Goal: Contribute content: Add original content to the website for others to see

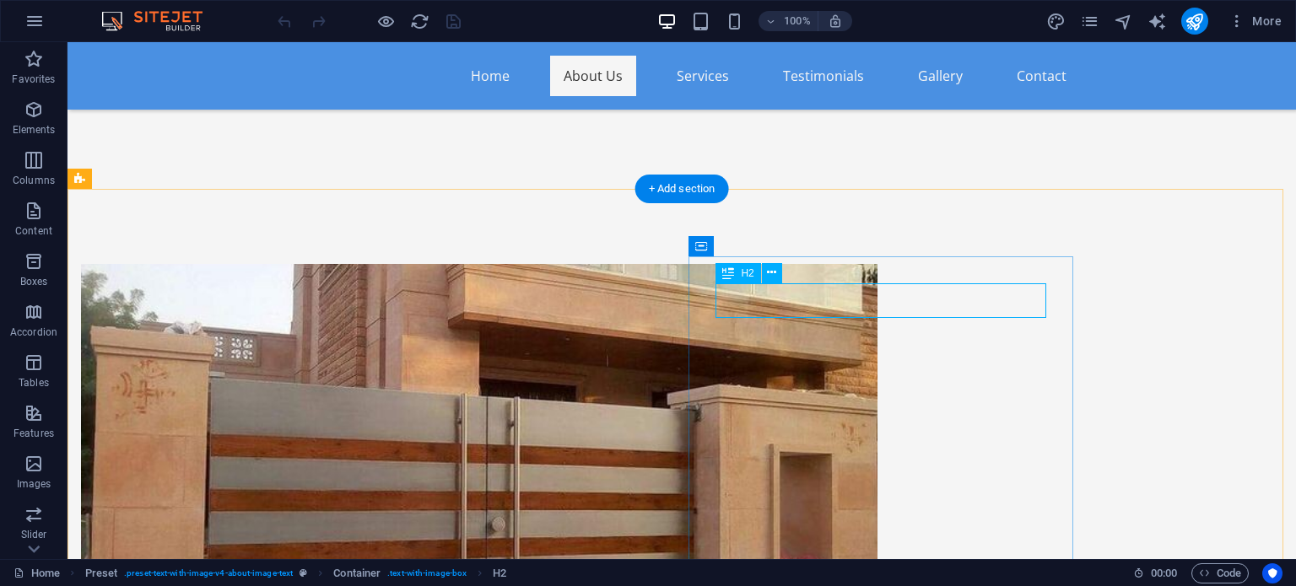
drag, startPoint x: 866, startPoint y: 292, endPoint x: 569, endPoint y: 293, distance: 297.0
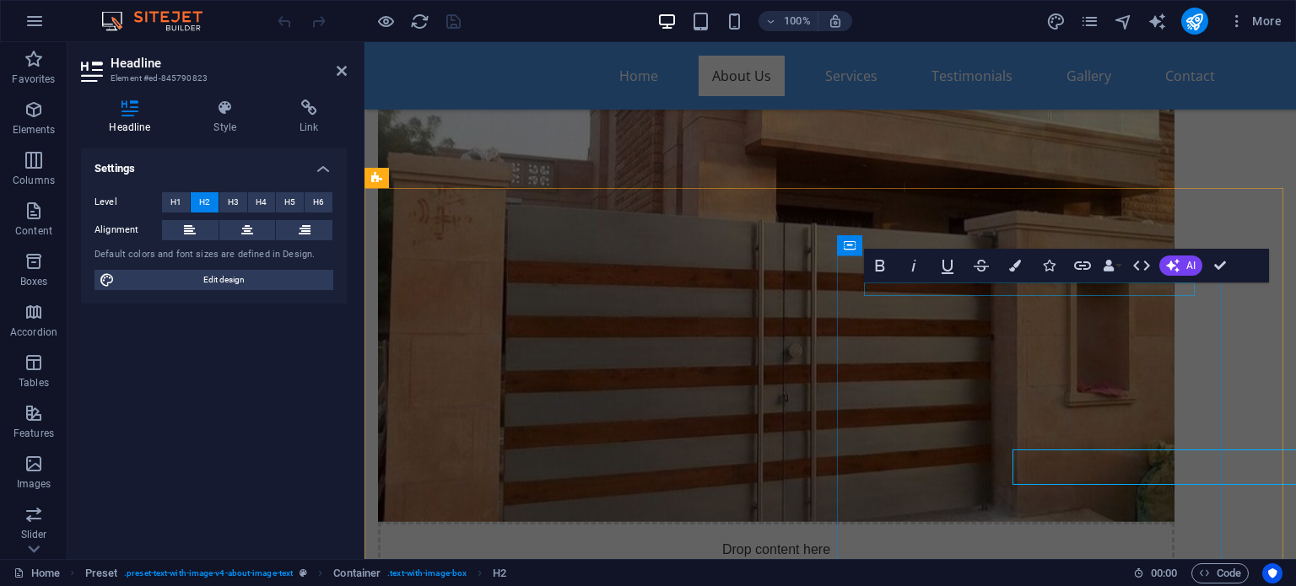
scroll to position [702, 0]
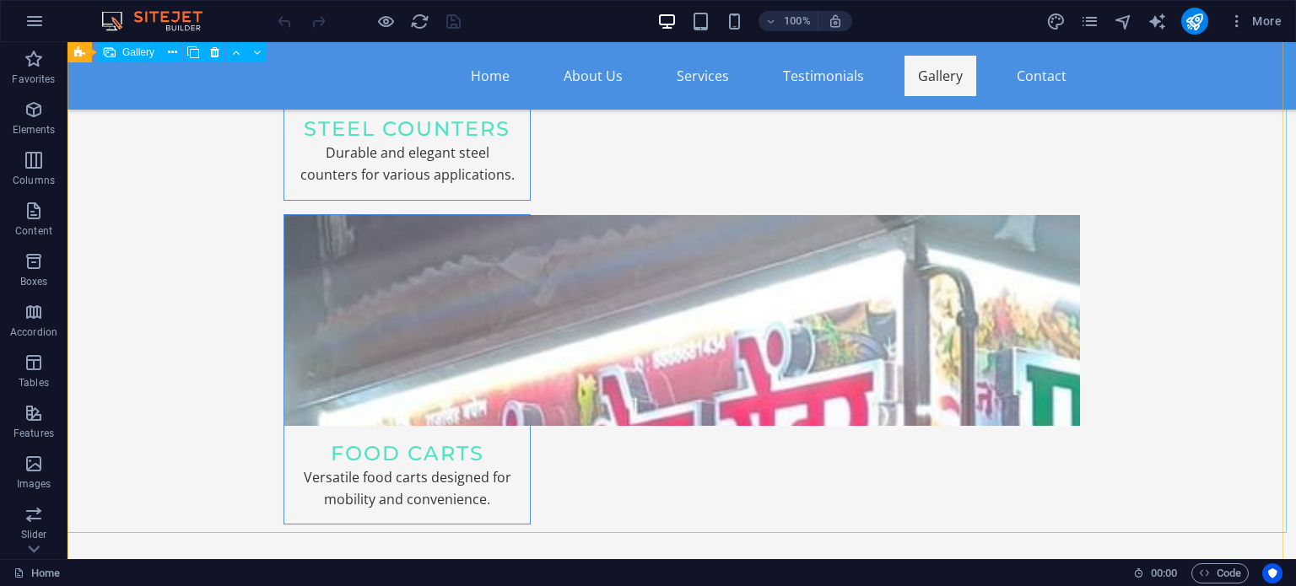
scroll to position [3797, 0]
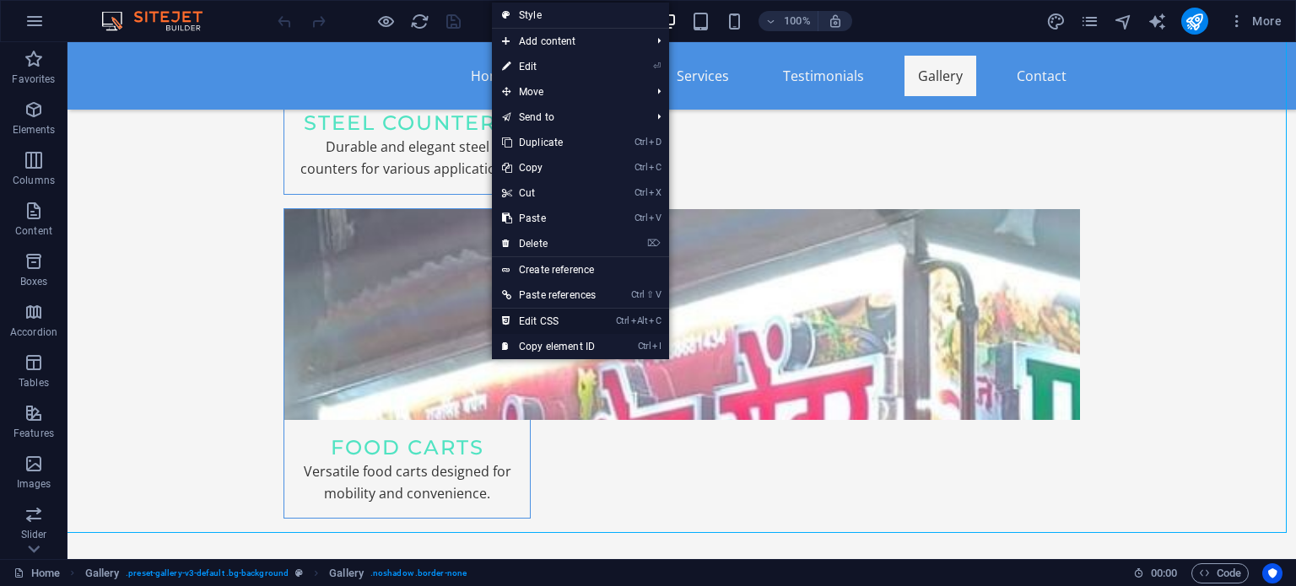
click at [567, 322] on link "Ctrl Alt C Edit CSS" at bounding box center [549, 321] width 114 height 25
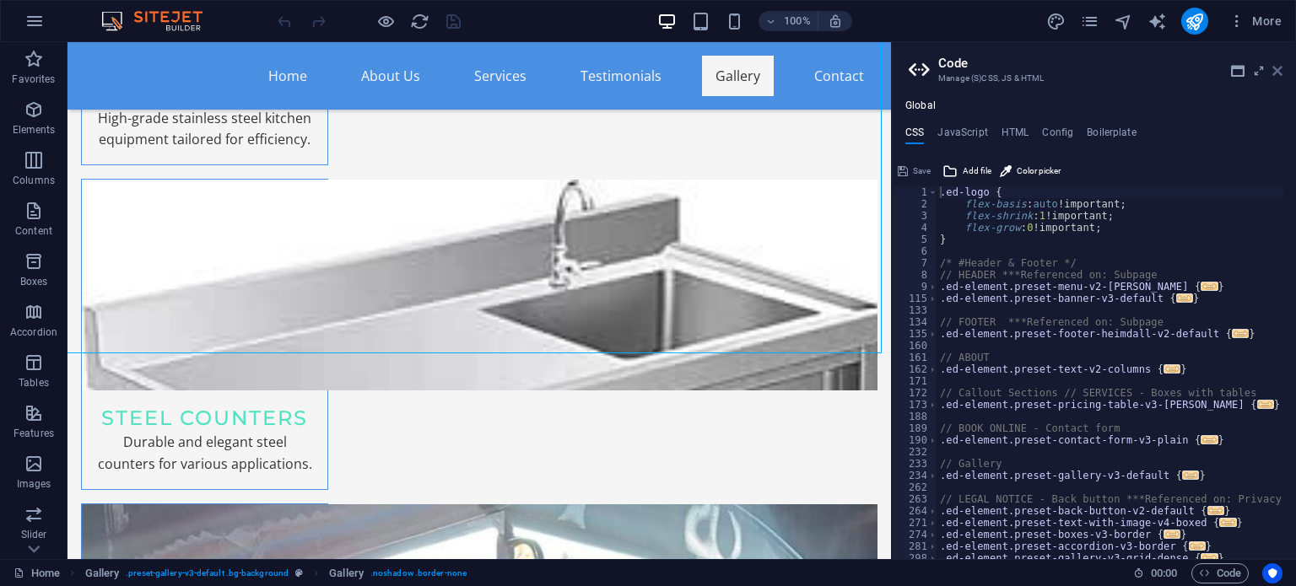
click at [1279, 67] on icon at bounding box center [1278, 71] width 10 height 14
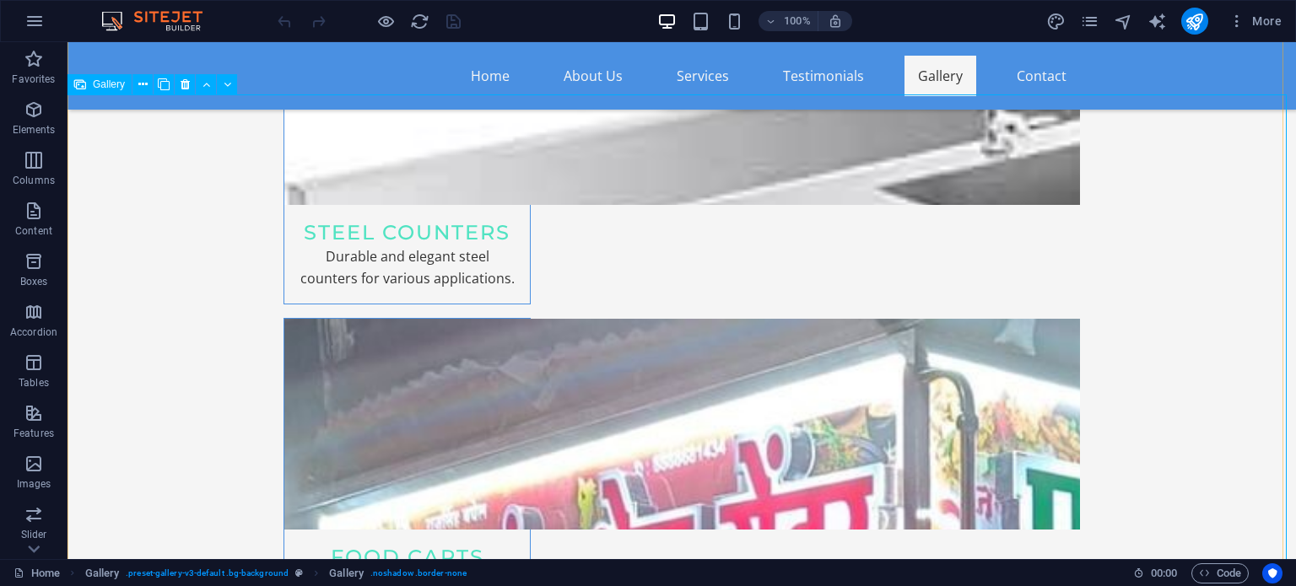
scroll to position [3713, 0]
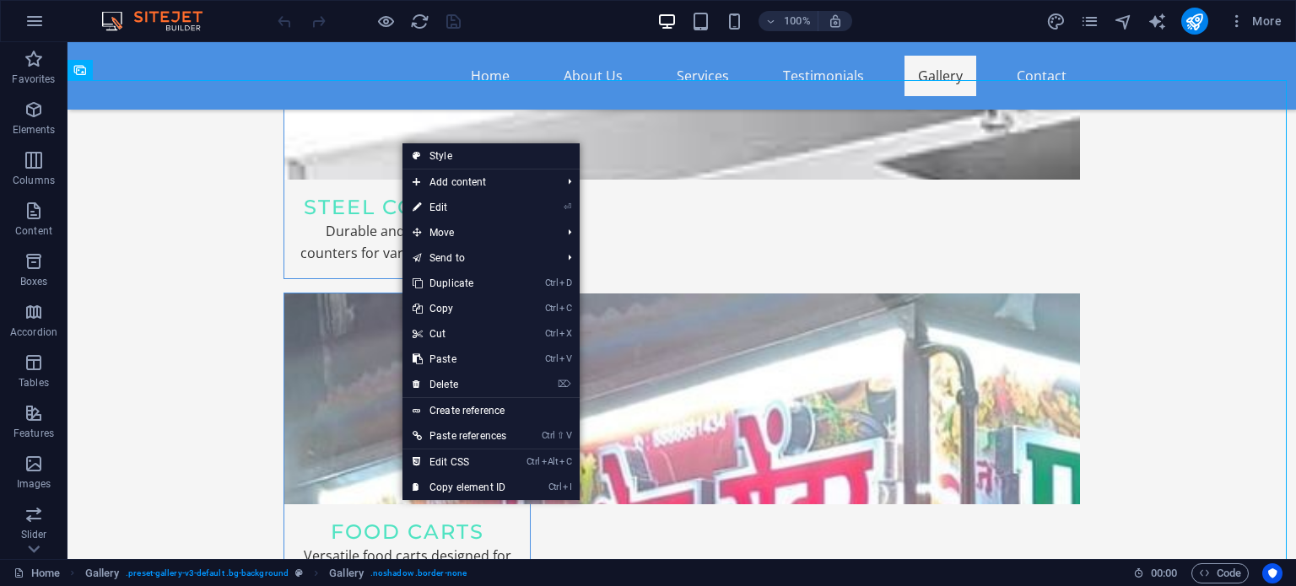
drag, startPoint x: 473, startPoint y: 25, endPoint x: 469, endPoint y: -102, distance: 127.5
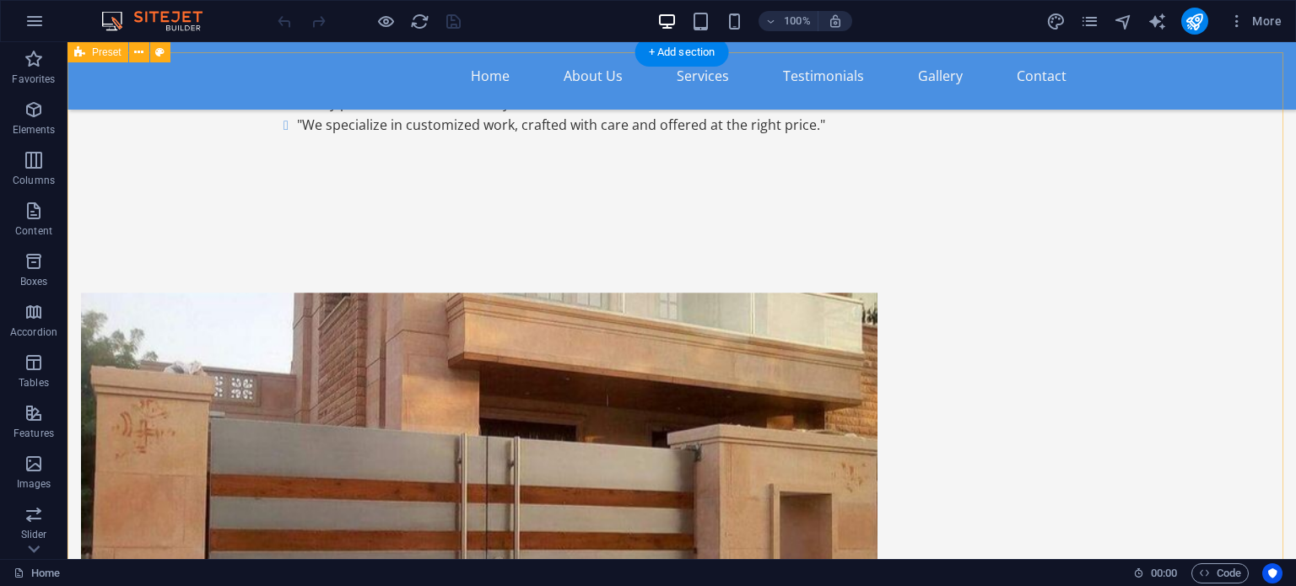
scroll to position [759, 0]
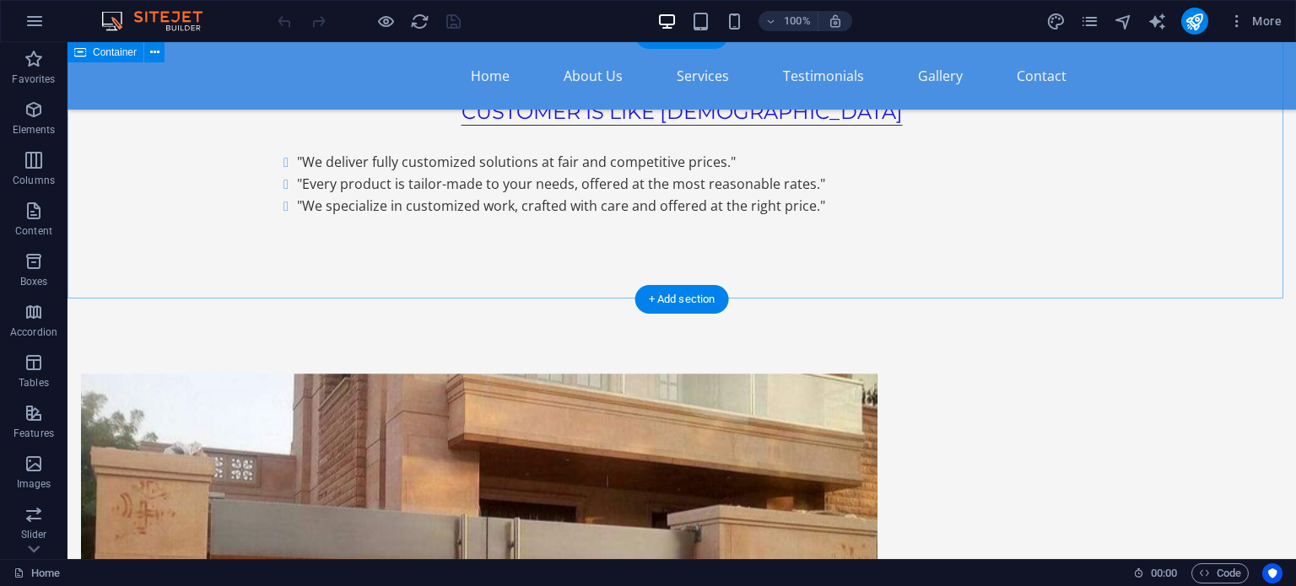
click at [736, 297] on div "CUSTOMER IS LIKE GOD "We deliver fully customized solutions at fair and competi…" at bounding box center [682, 173] width 1229 height 265
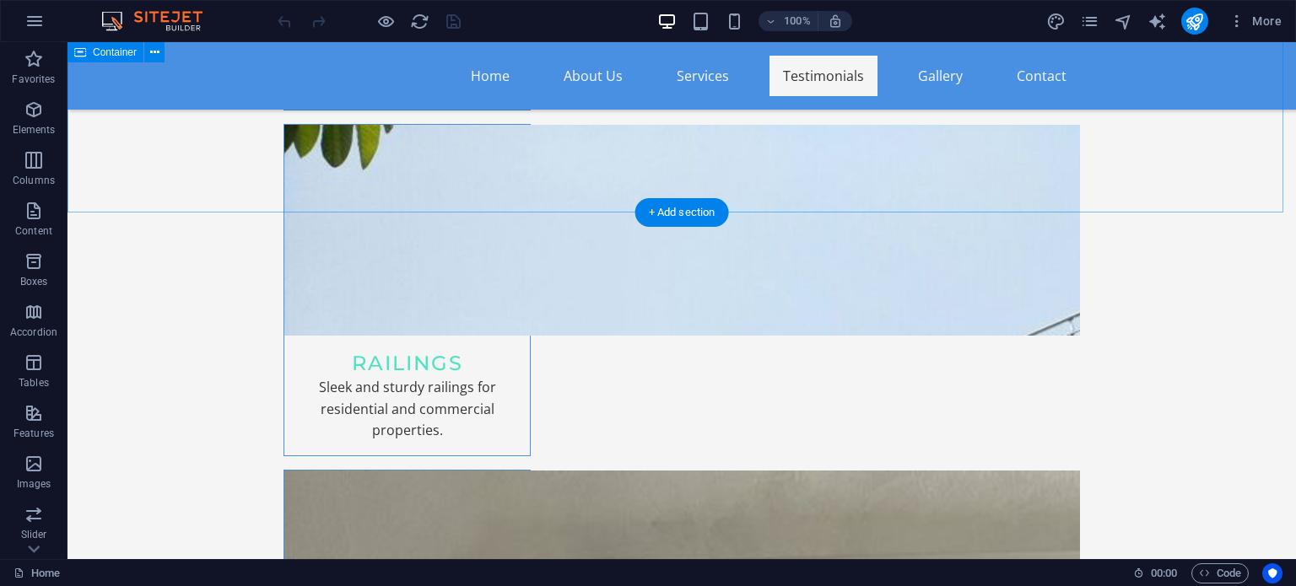
scroll to position [2464, 0]
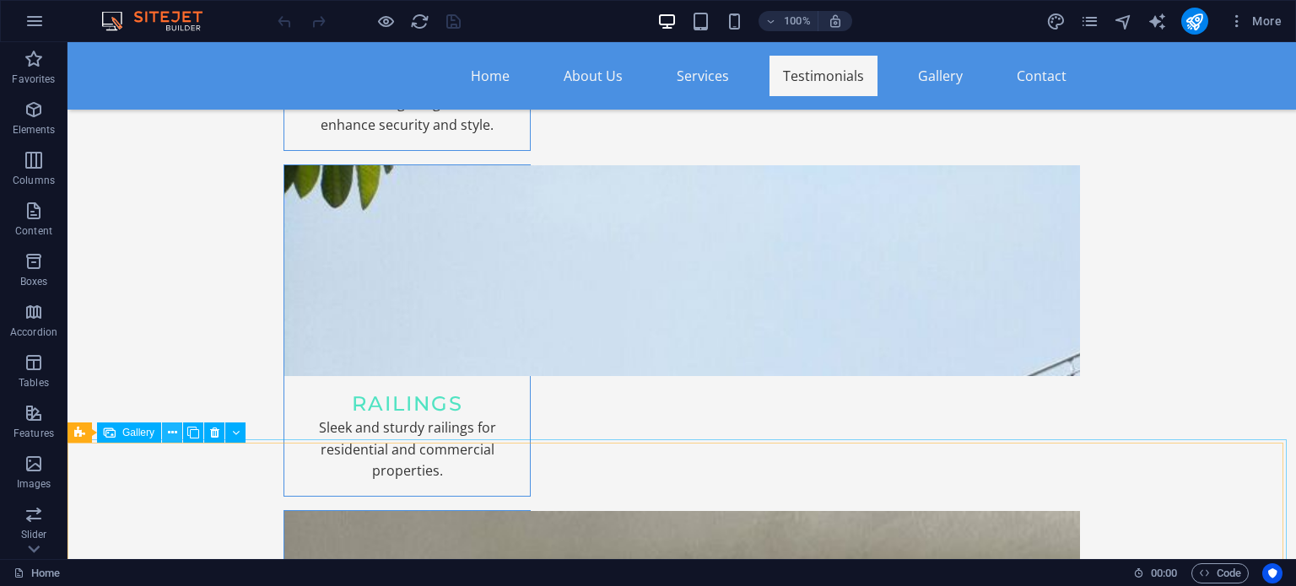
click at [166, 433] on button at bounding box center [172, 433] width 20 height 20
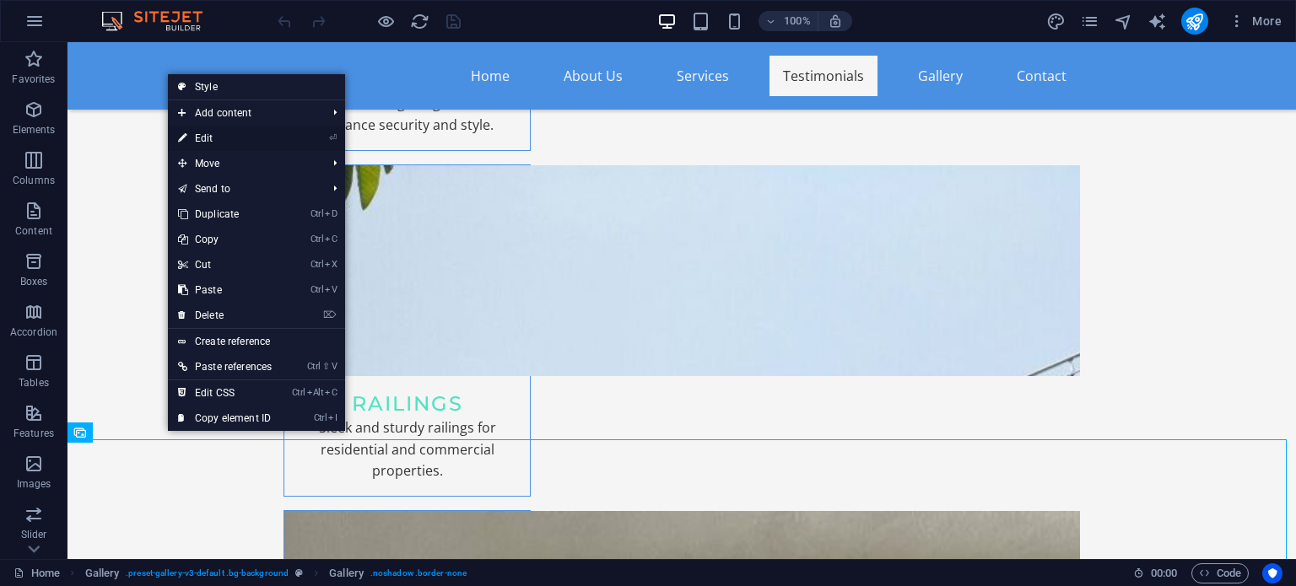
click at [219, 137] on link "⏎ Edit" at bounding box center [225, 138] width 114 height 25
select select "px"
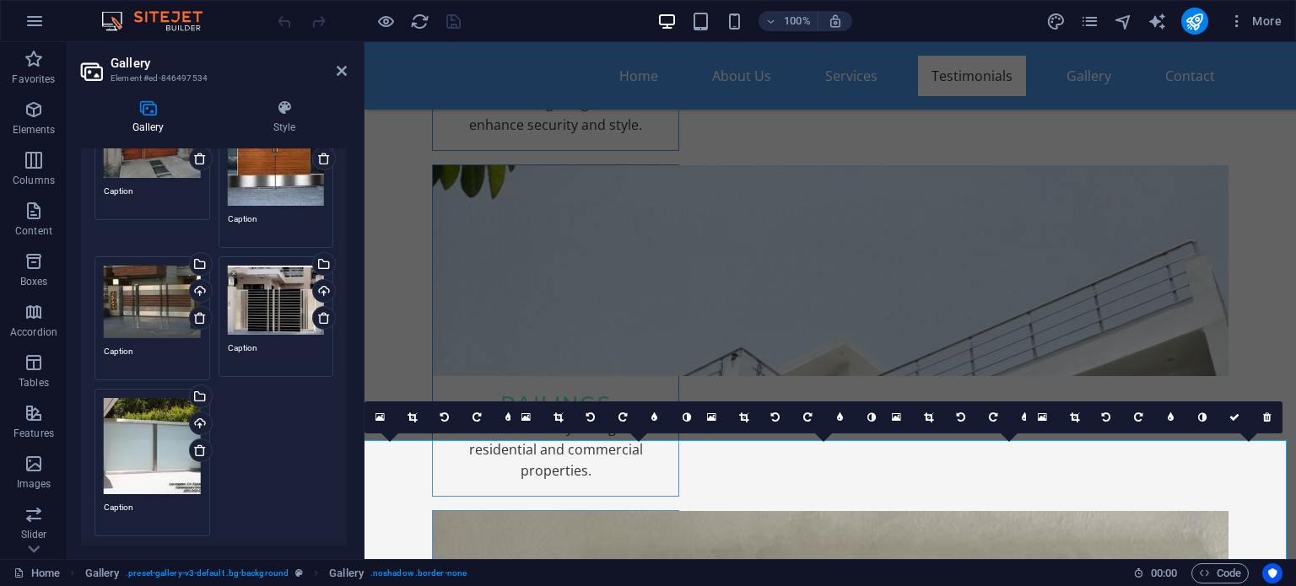
scroll to position [0, 0]
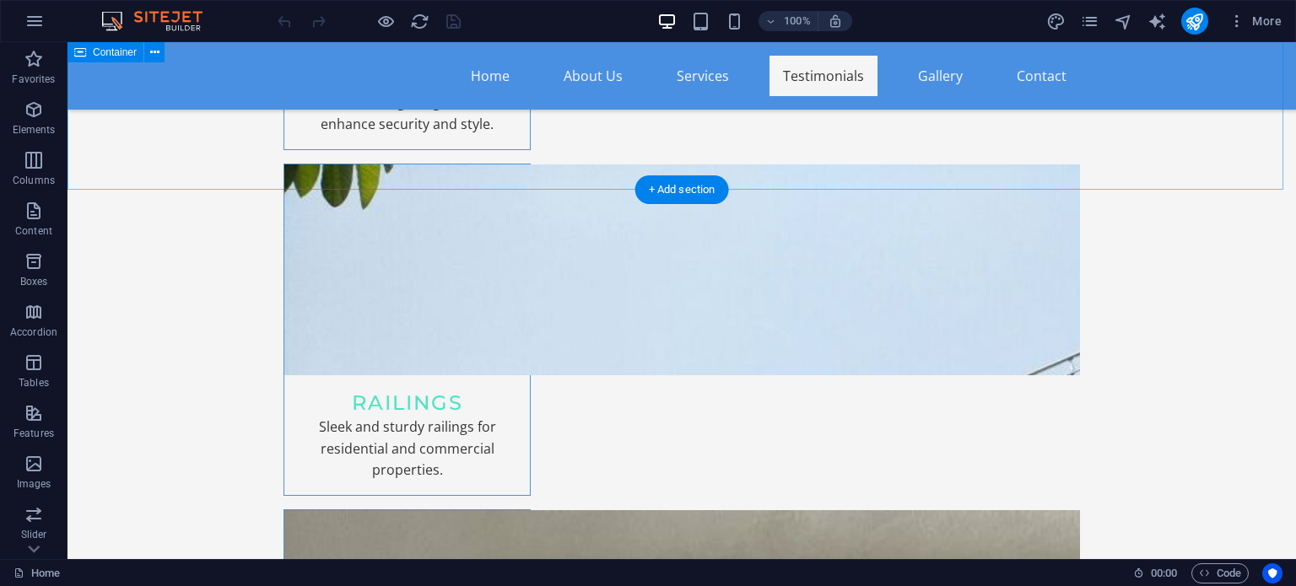
scroll to position [2726, 0]
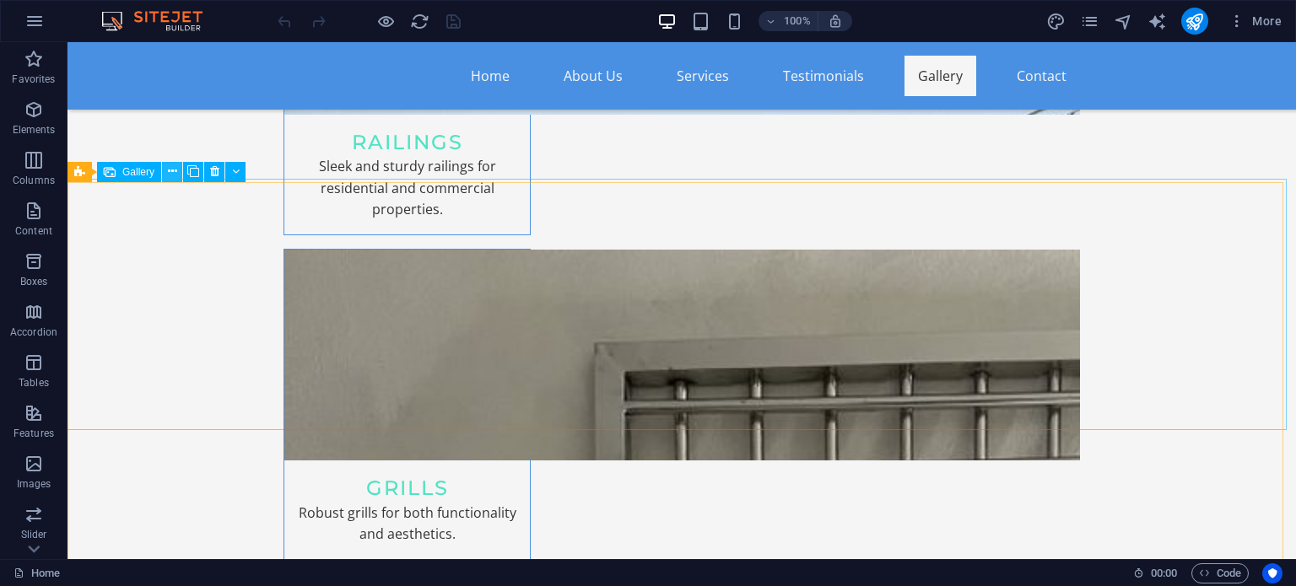
click at [175, 173] on icon at bounding box center [172, 172] width 9 height 18
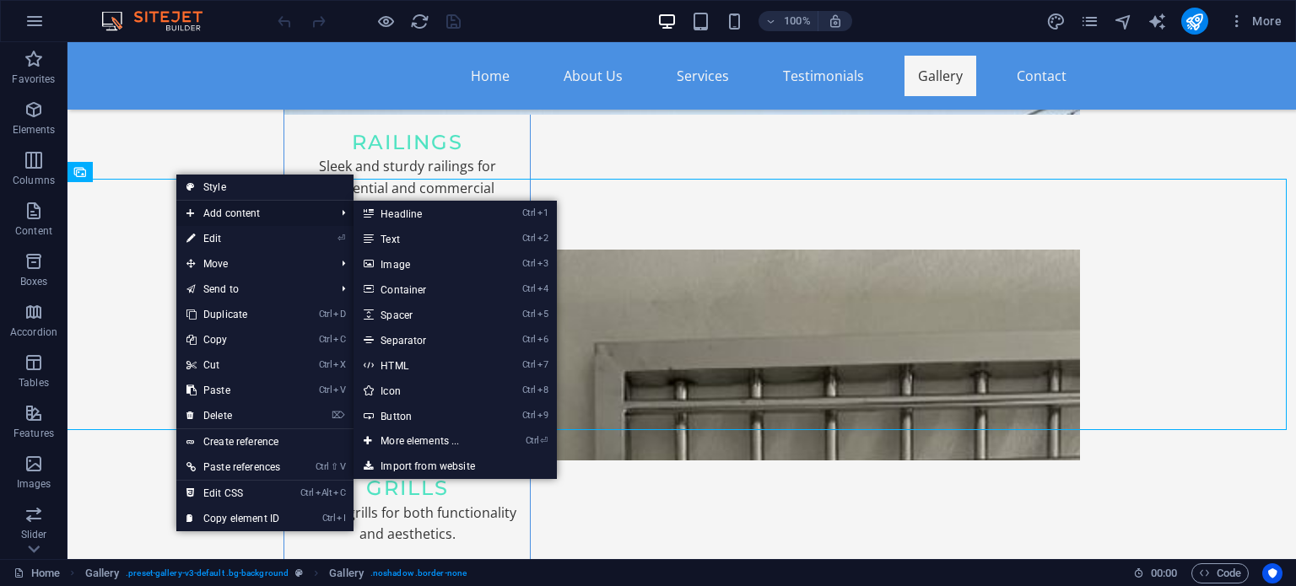
click at [224, 206] on span "Add content" at bounding box center [252, 213] width 152 height 25
click at [404, 261] on link "Ctrl 3 Image" at bounding box center [423, 263] width 139 height 25
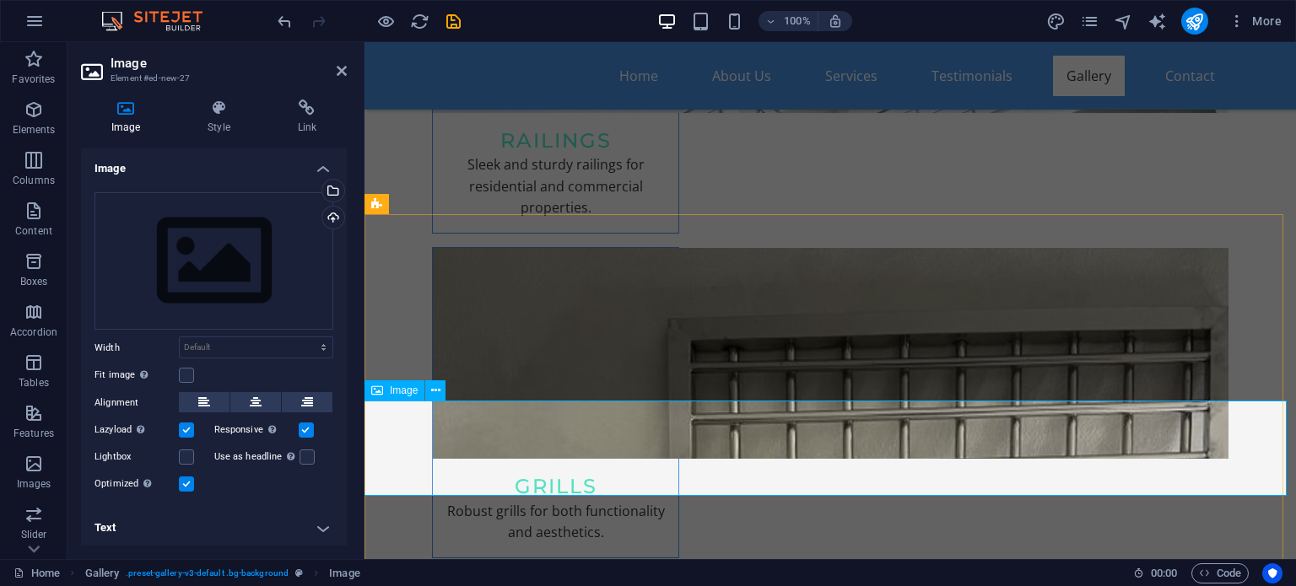
scroll to position [2559, 0]
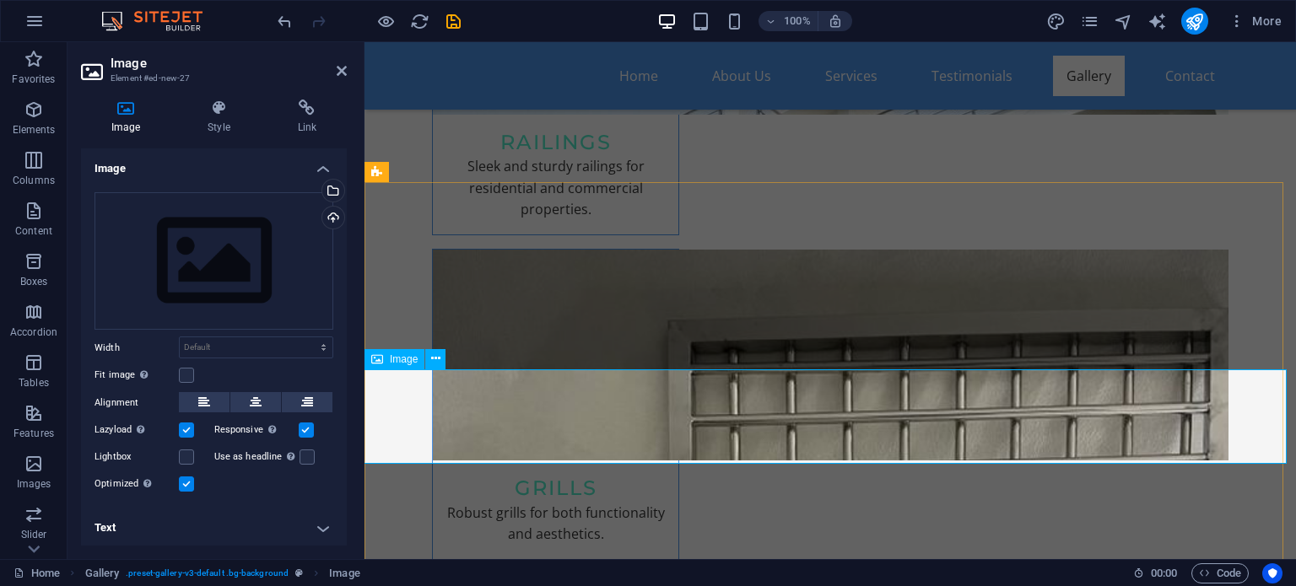
click at [404, 356] on span "Image" at bounding box center [404, 359] width 28 height 10
click at [438, 358] on icon at bounding box center [435, 359] width 9 height 18
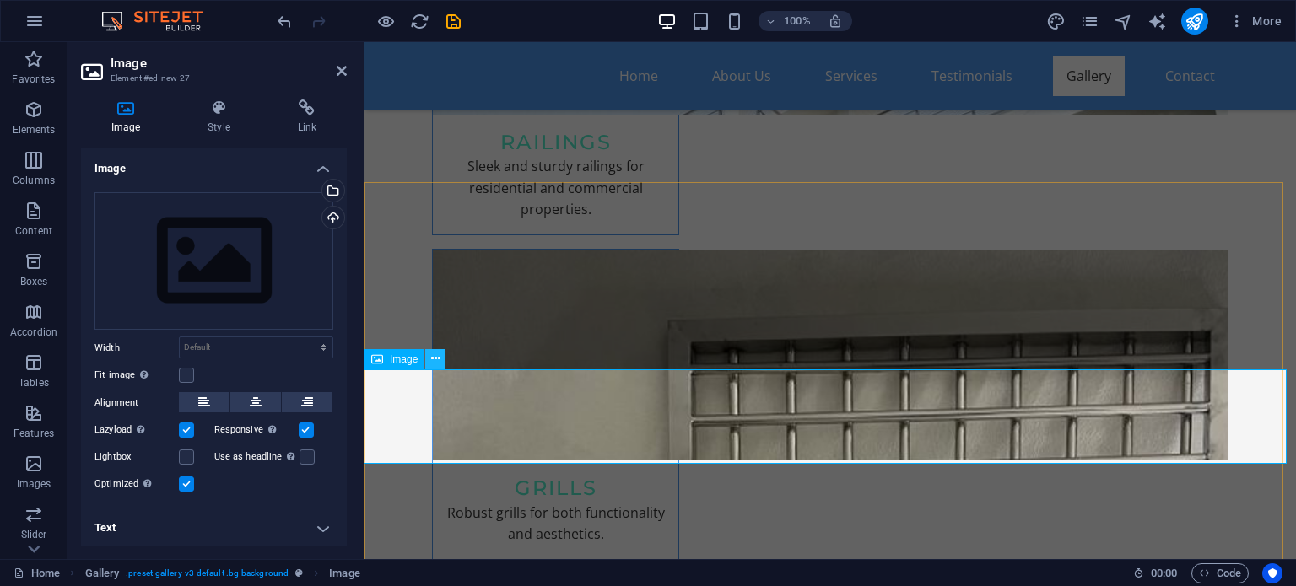
click at [436, 357] on icon at bounding box center [435, 359] width 9 height 18
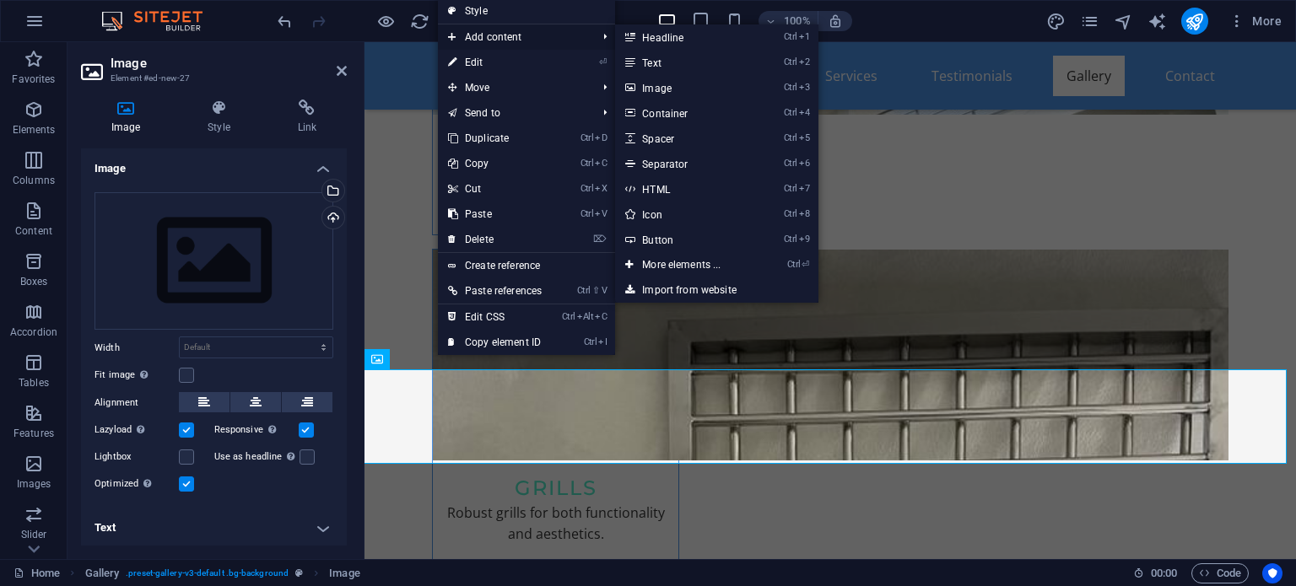
click at [520, 35] on span "Add content" at bounding box center [514, 36] width 152 height 25
click at [656, 85] on link "Ctrl 3 Image" at bounding box center [684, 87] width 139 height 25
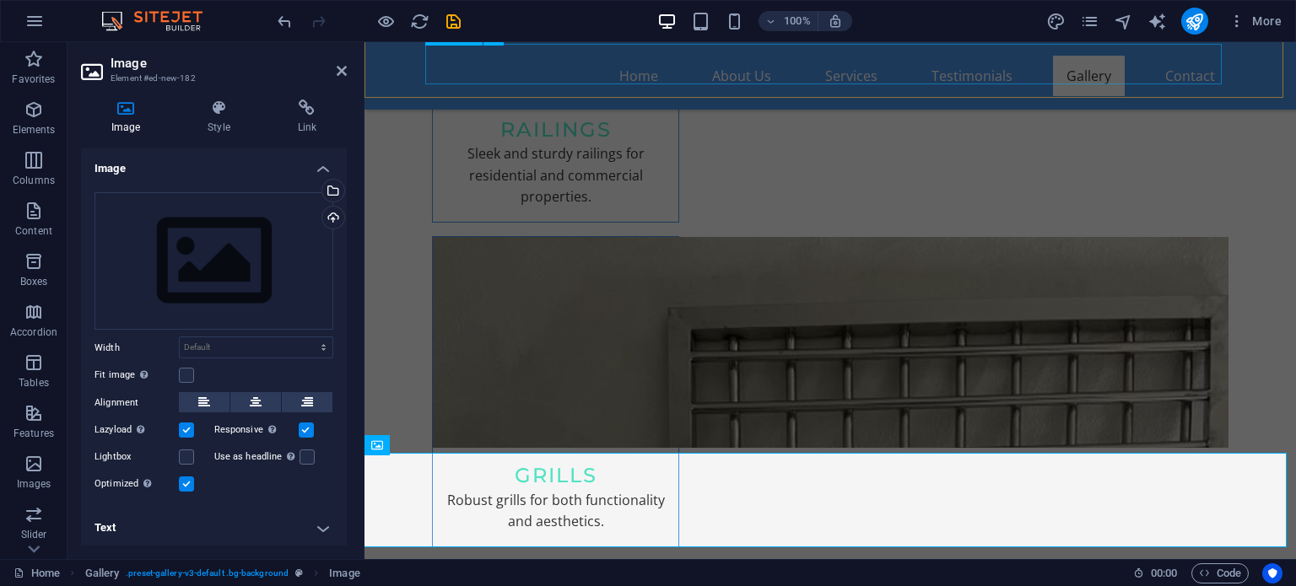
scroll to position [2575, 0]
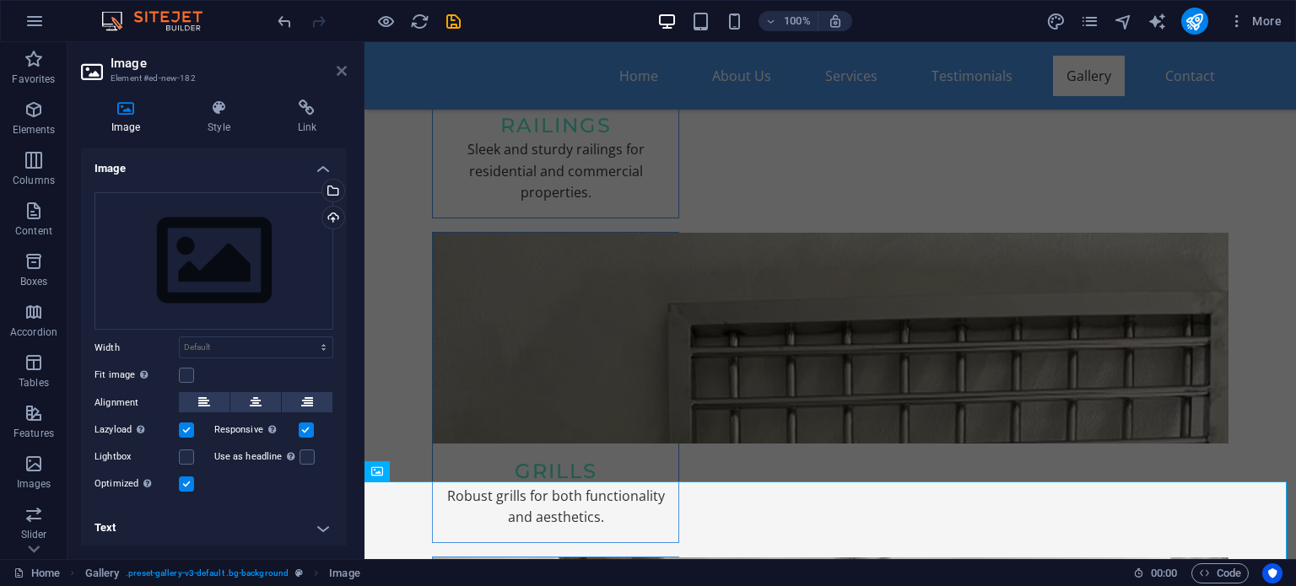
click at [344, 70] on icon at bounding box center [342, 71] width 10 height 14
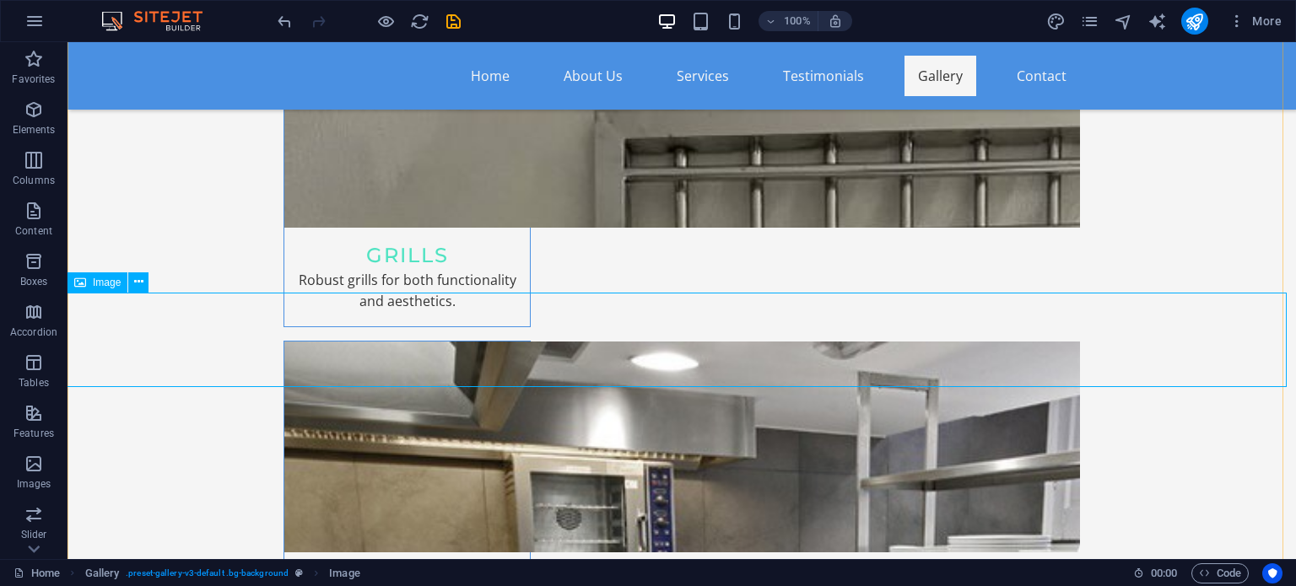
scroll to position [2979, 0]
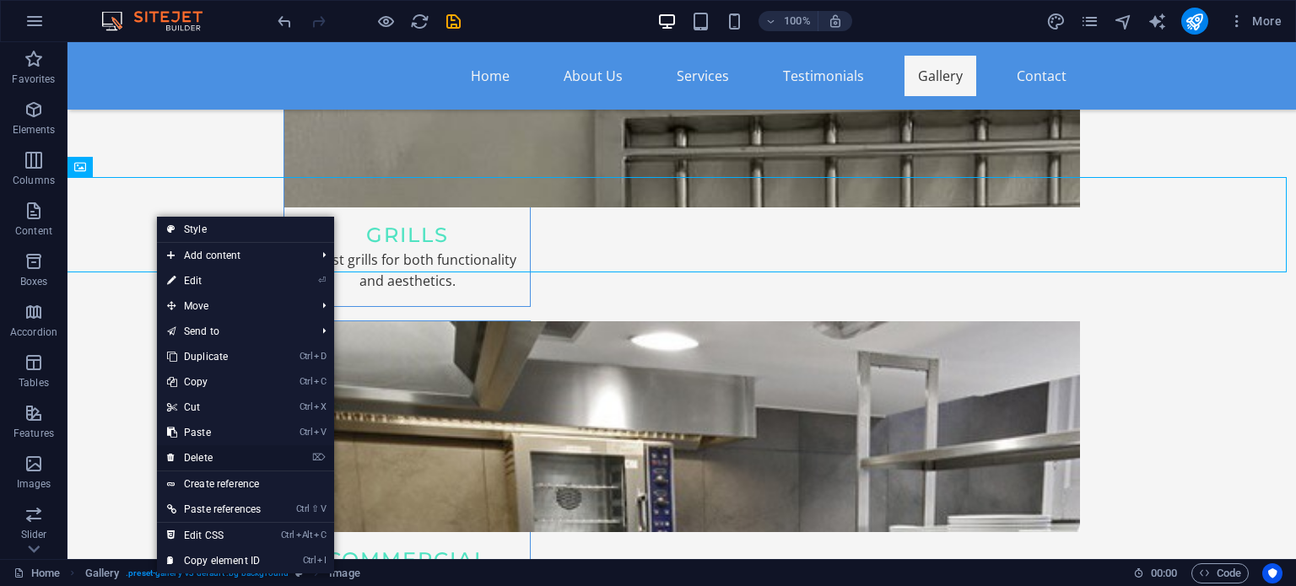
click at [216, 455] on link "⌦ Delete" at bounding box center [214, 458] width 114 height 25
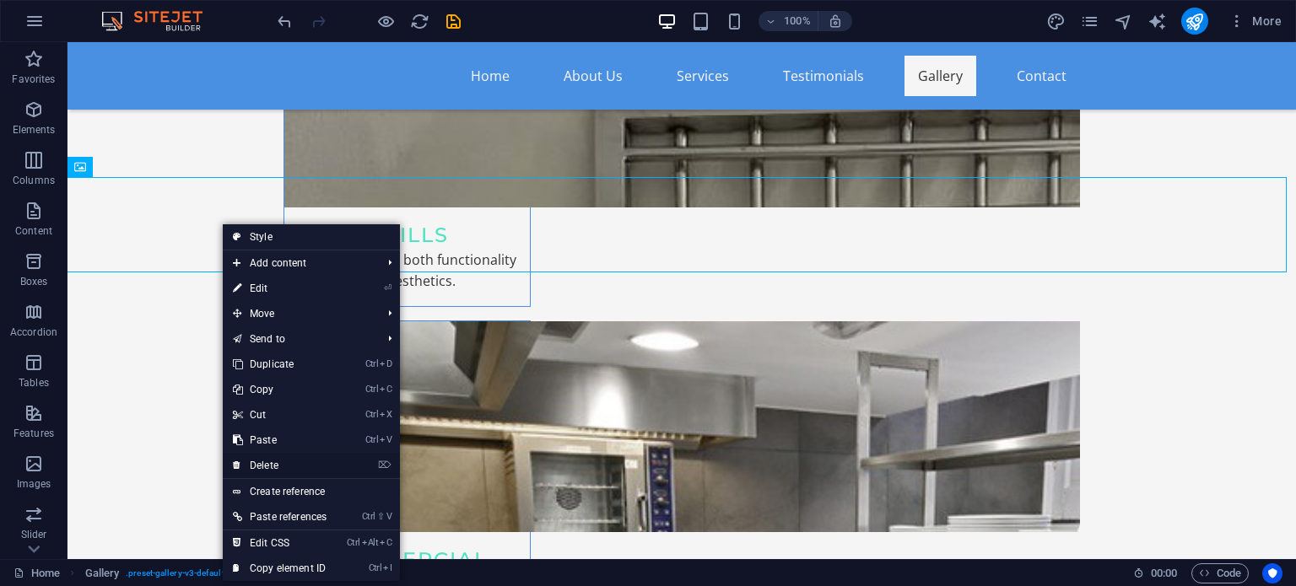
click at [267, 464] on link "⌦ Delete" at bounding box center [280, 465] width 114 height 25
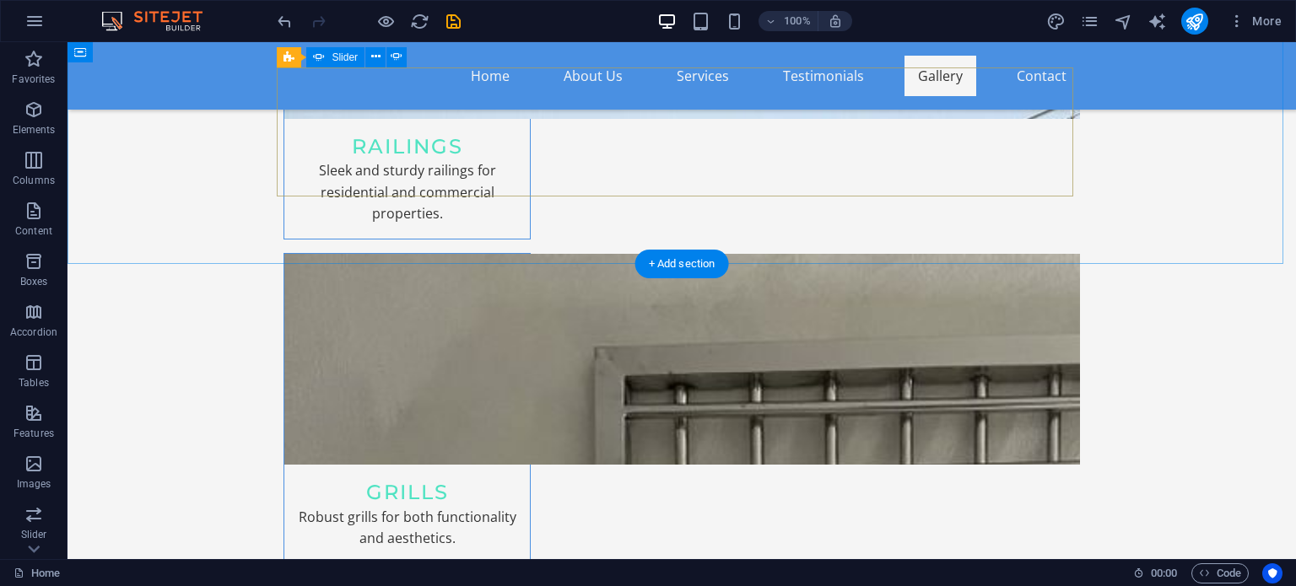
scroll to position [2726, 0]
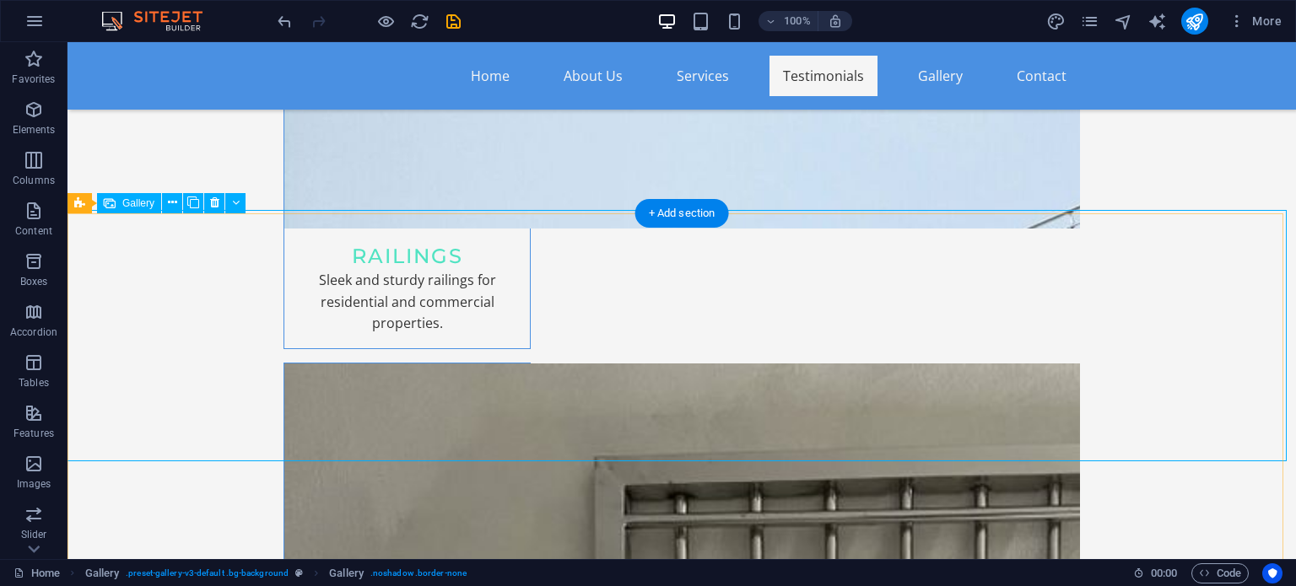
scroll to position [2557, 0]
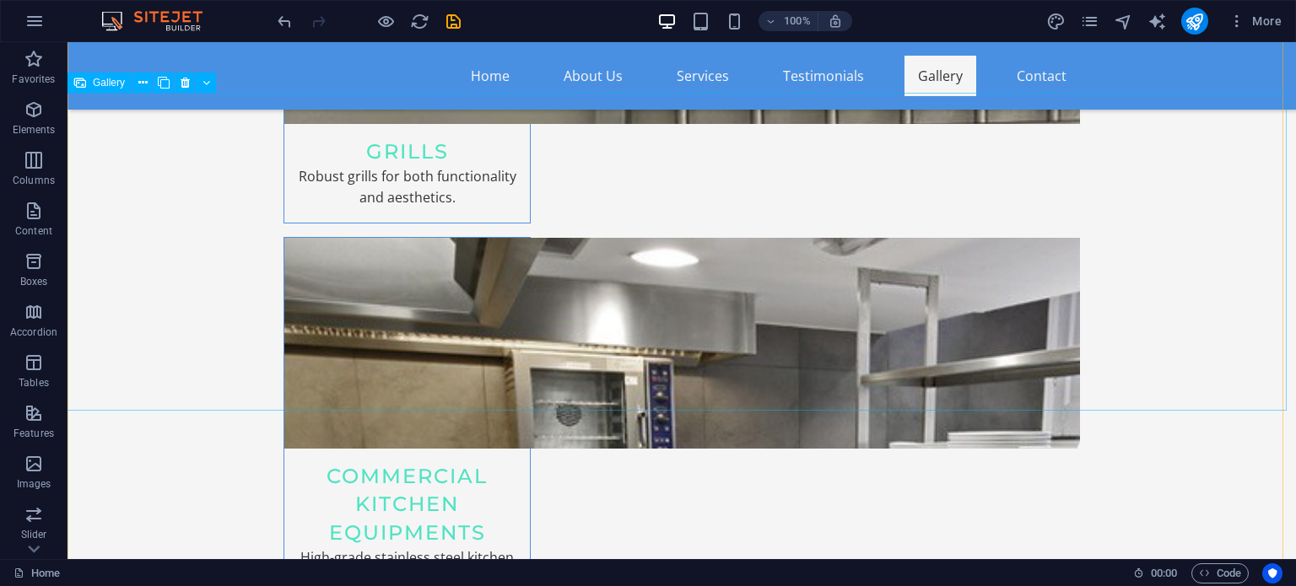
scroll to position [3063, 0]
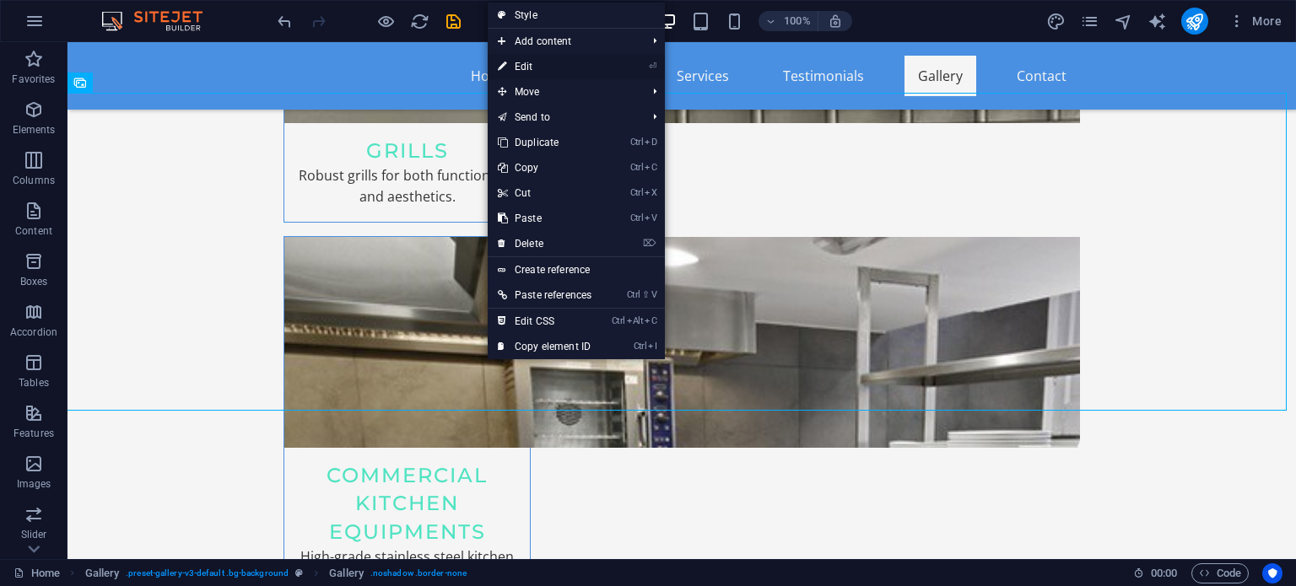
click at [532, 68] on link "⏎ Edit" at bounding box center [545, 66] width 114 height 25
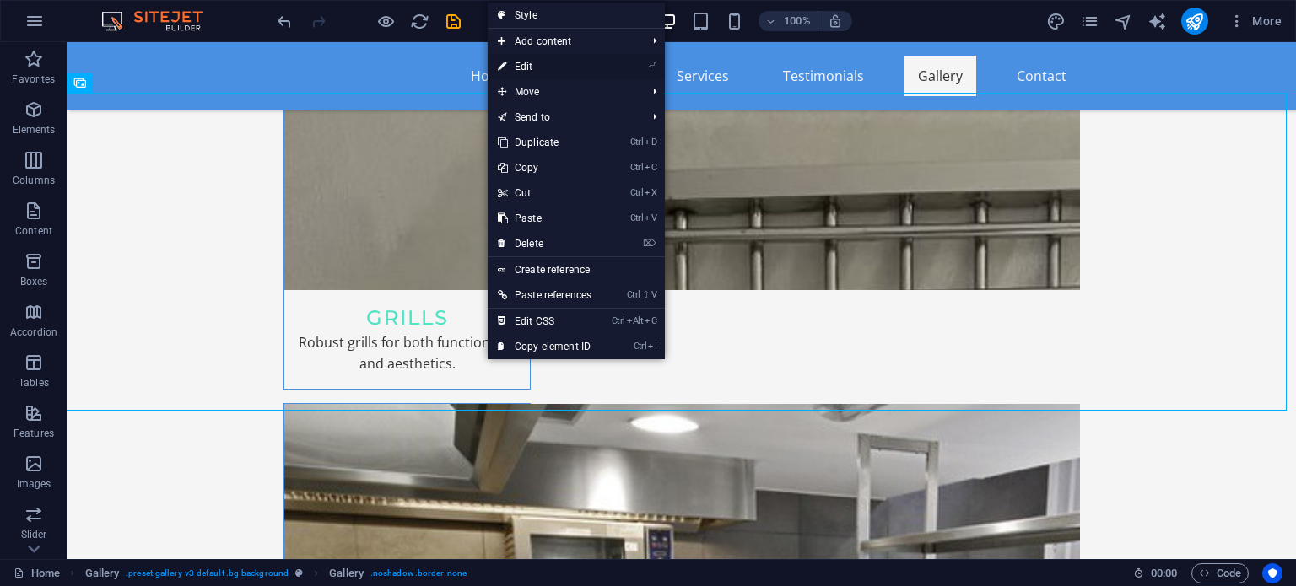
select select "px"
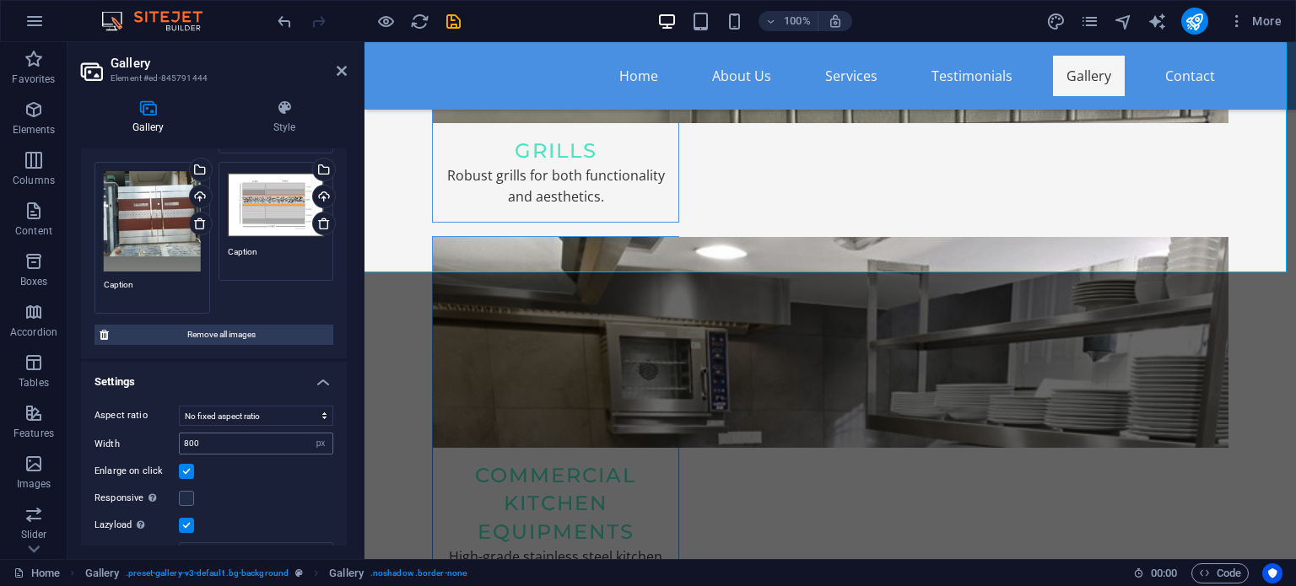
scroll to position [226, 0]
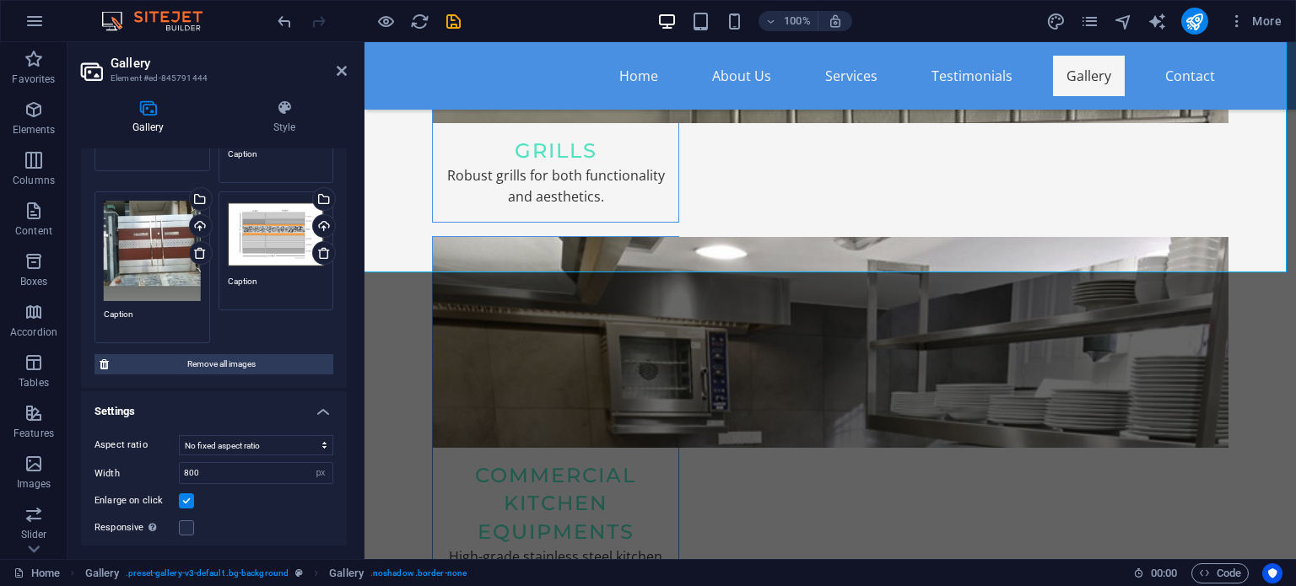
click at [162, 260] on div "Drag files here, click to choose files or select files from Files or our free s…" at bounding box center [152, 251] width 97 height 101
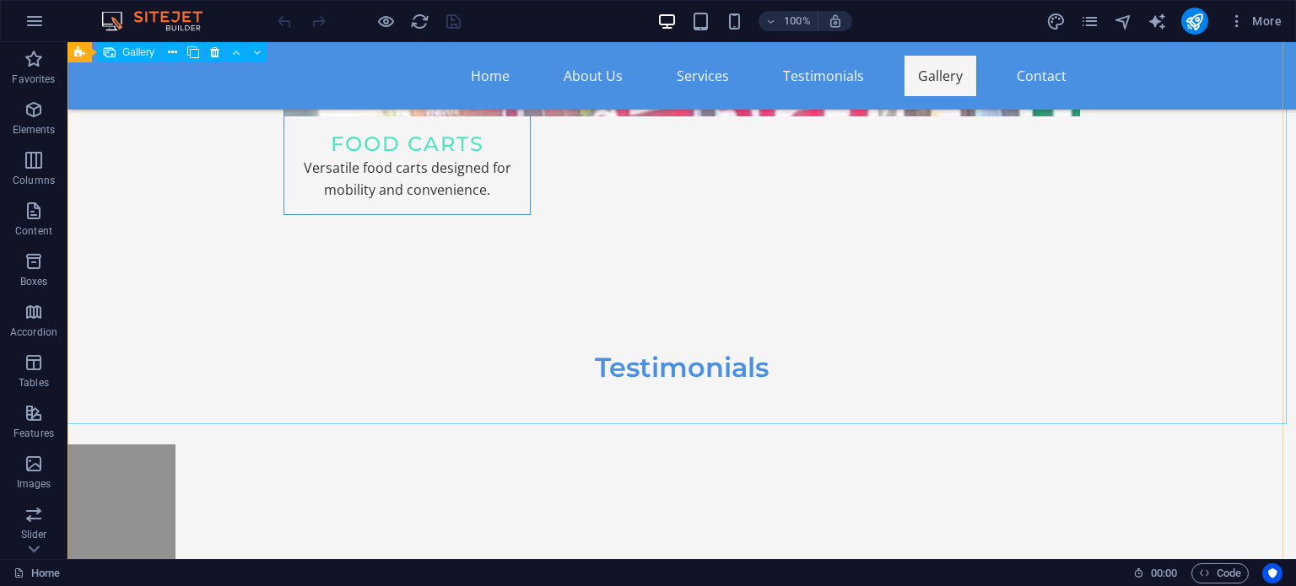
scroll to position [4245, 0]
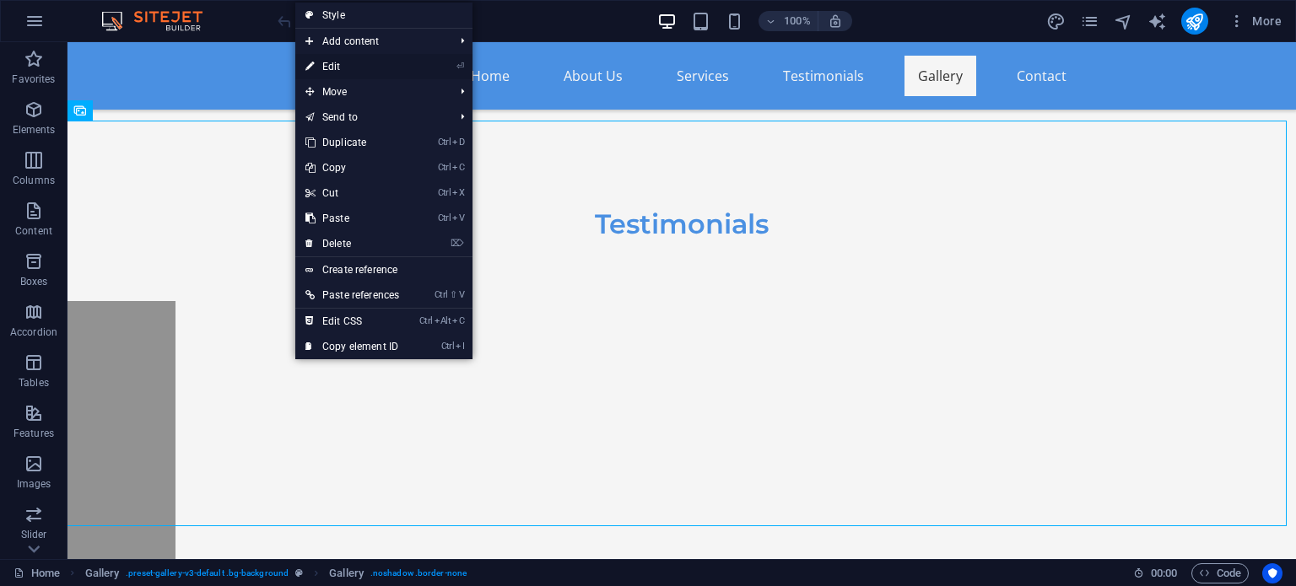
click at [344, 73] on link "⏎ Edit" at bounding box center [352, 66] width 114 height 25
select select "px"
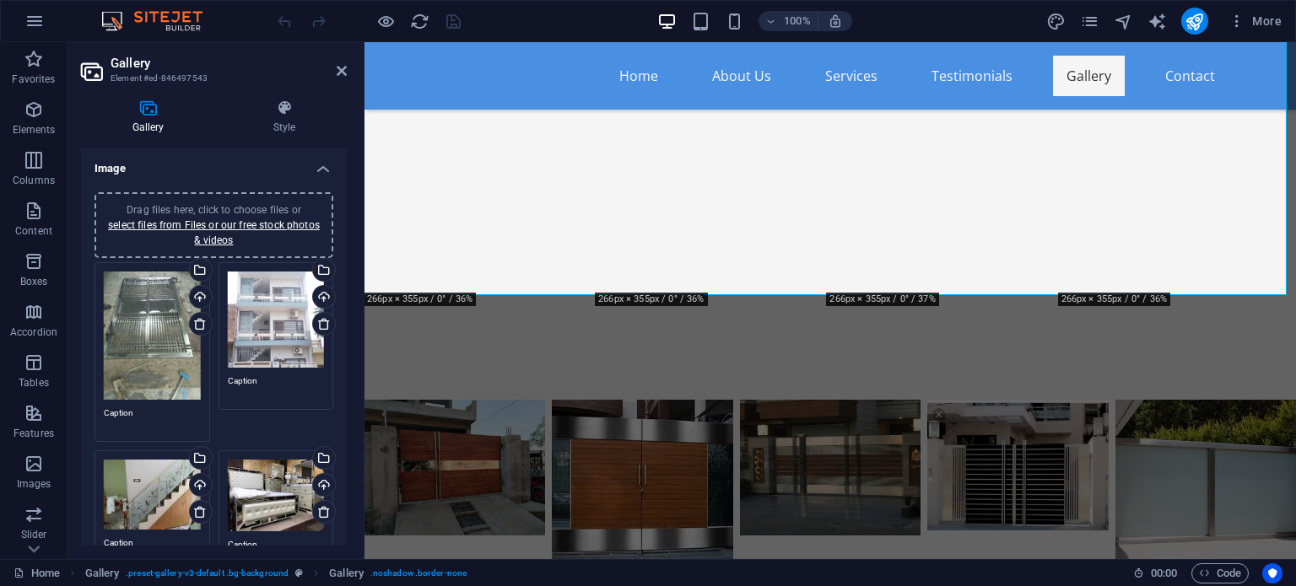
scroll to position [3861, 0]
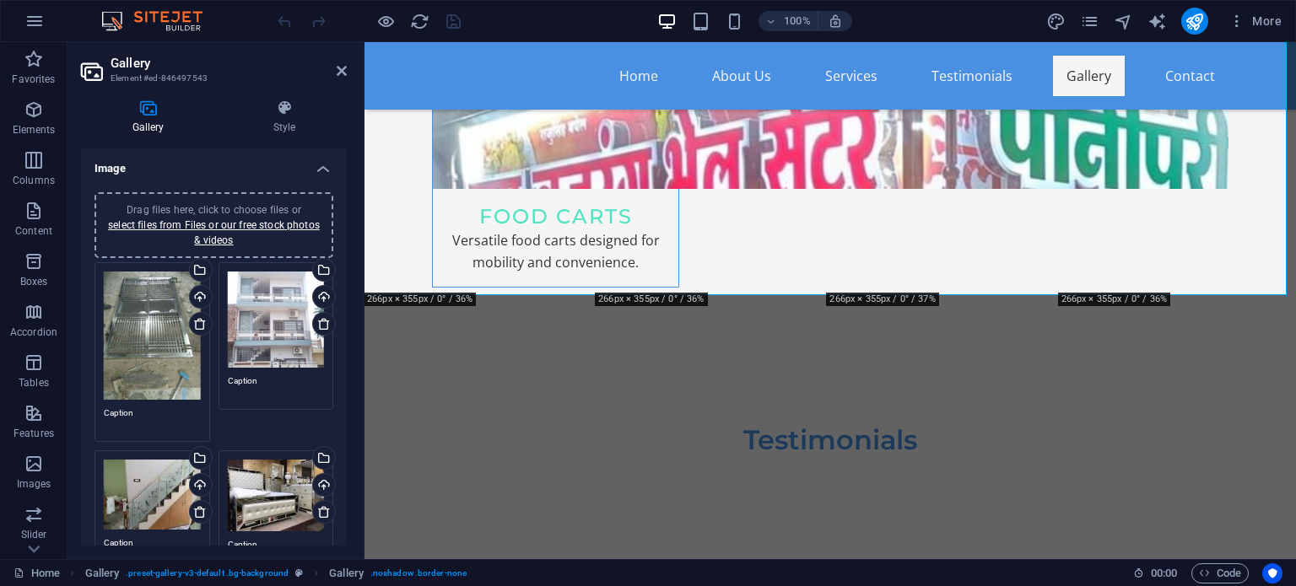
click at [154, 318] on div "Drag files here, click to choose files or select files from Files or our free s…" at bounding box center [152, 336] width 97 height 128
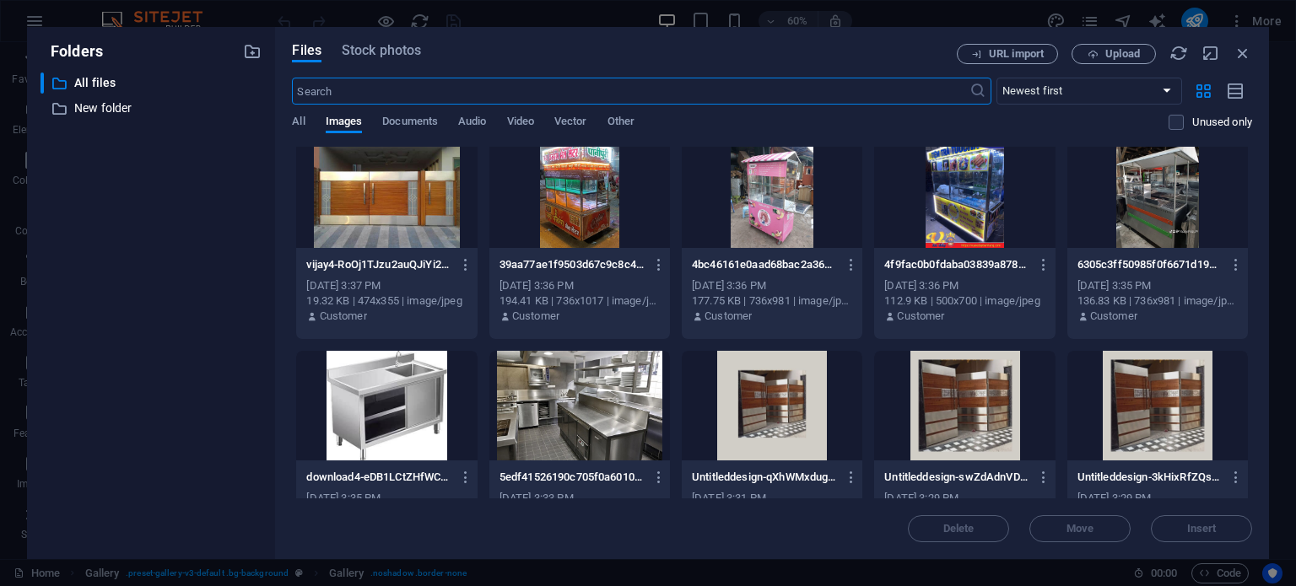
scroll to position [2830, 0]
